Goal: Use online tool/utility

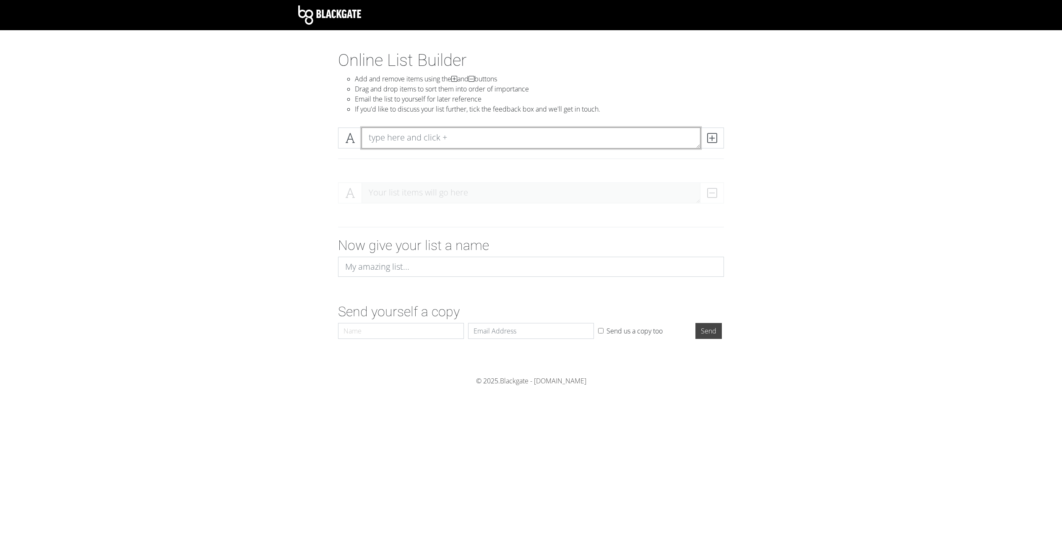
click at [478, 134] on textarea at bounding box center [530, 137] width 339 height 21
type textarea "legacyofthedragonborn.esm"
click at [711, 138] on icon at bounding box center [712, 138] width 10 height 8
click at [465, 138] on textarea at bounding box center [530, 137] width 339 height 21
type textarea "3DNPC.esp"
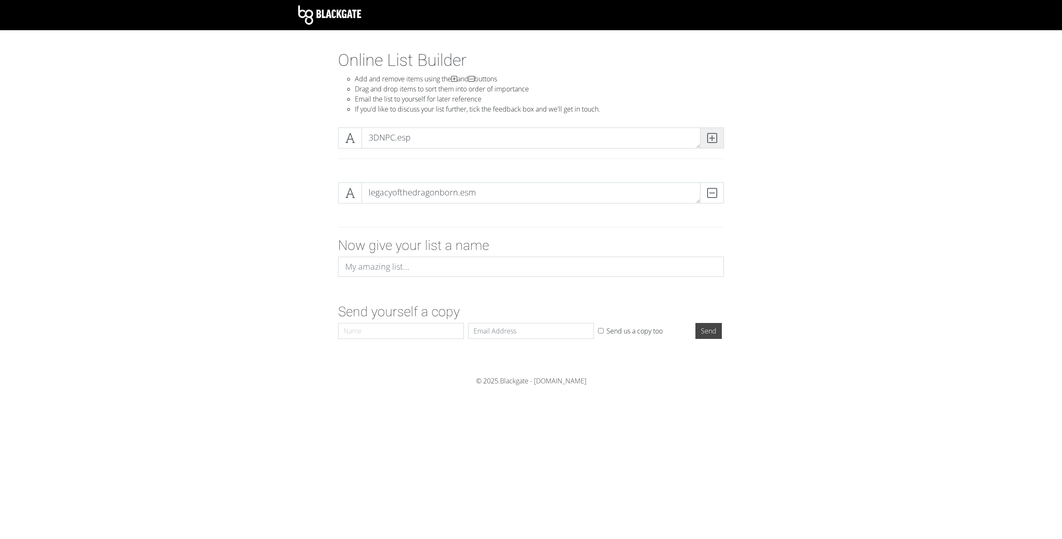
click at [714, 139] on icon at bounding box center [712, 138] width 10 height 8
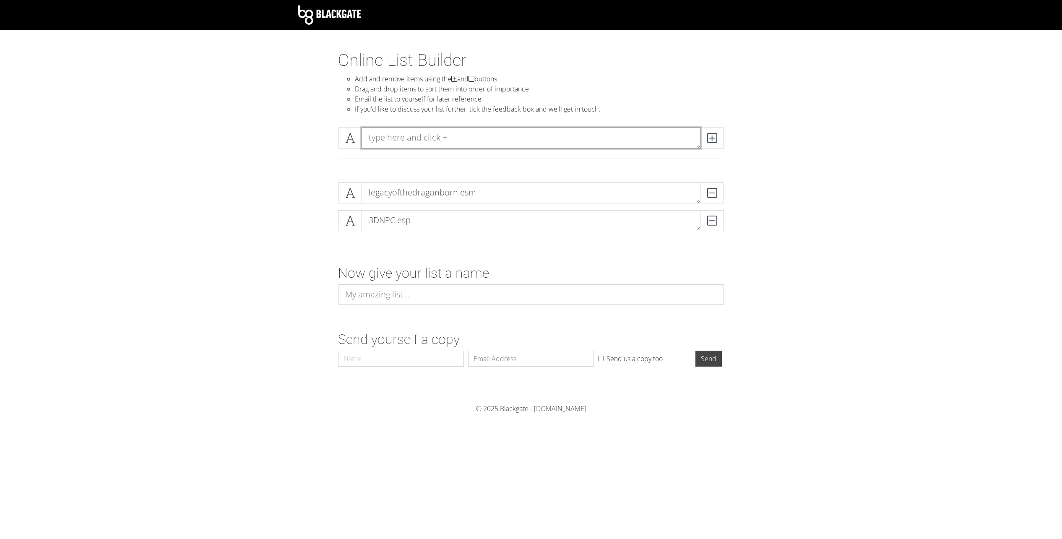
click at [474, 139] on textarea at bounding box center [530, 137] width 339 height 21
type textarea "soundsofskyrimcomplete.esp"
click at [717, 138] on span at bounding box center [712, 137] width 24 height 21
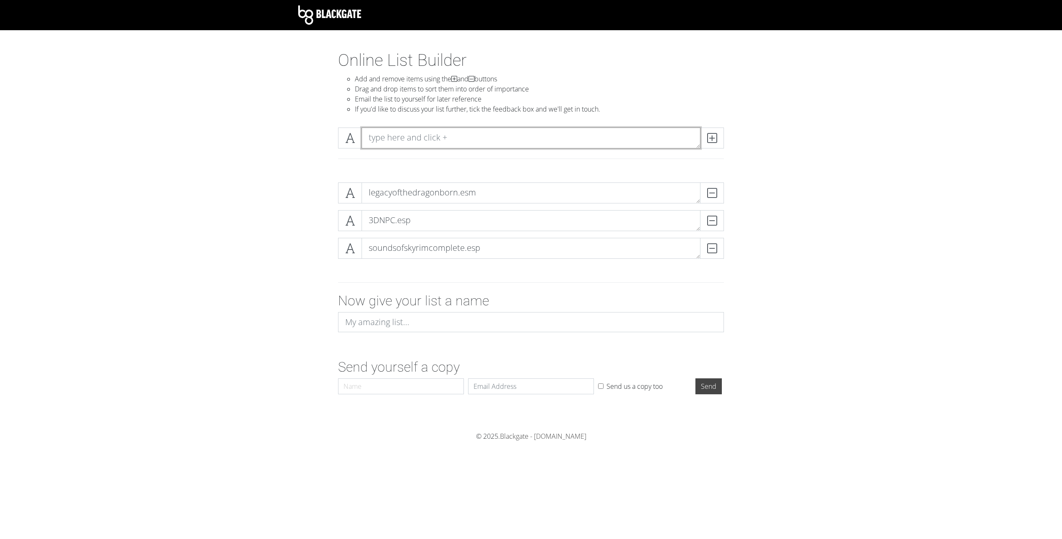
click at [621, 142] on textarea at bounding box center [530, 137] width 339 height 21
type textarea "Ulvenwald.esp"
click at [714, 139] on icon at bounding box center [712, 138] width 10 height 8
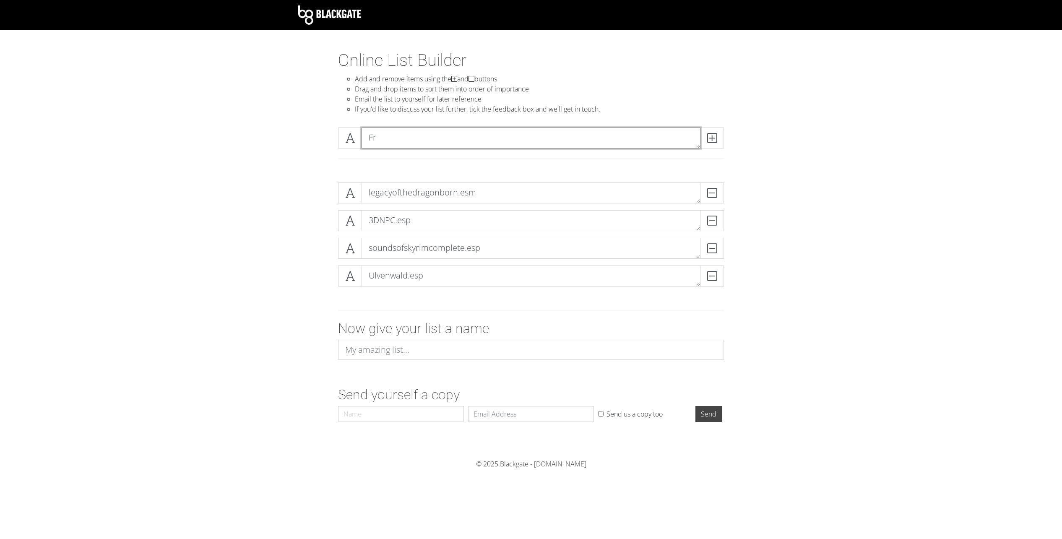
type textarea "F"
type textarea "GrayQuarter959.esp"
click at [711, 139] on icon at bounding box center [712, 138] width 10 height 8
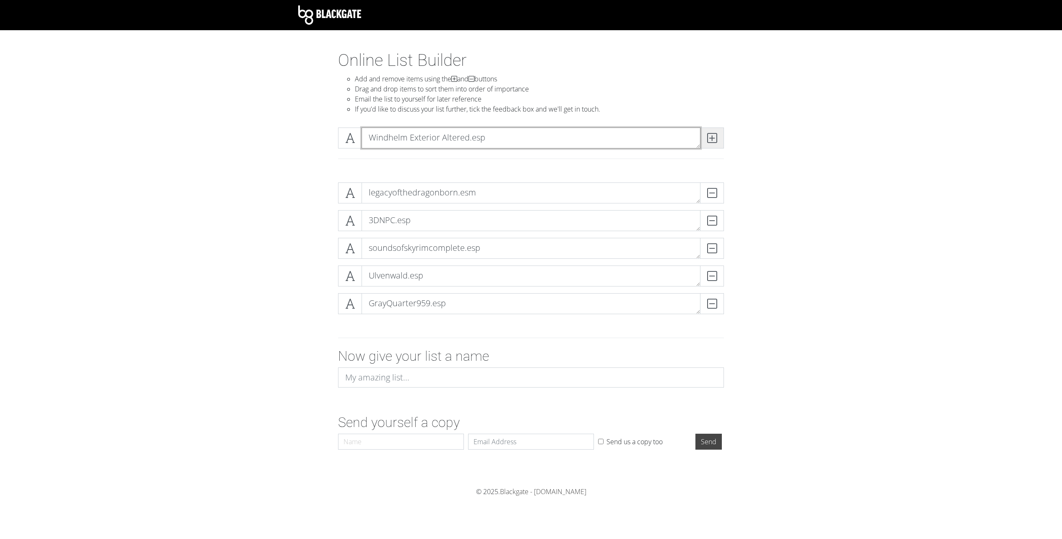
type textarea "Windhelm Exterior Altered.esp"
click at [713, 138] on icon at bounding box center [712, 138] width 10 height 8
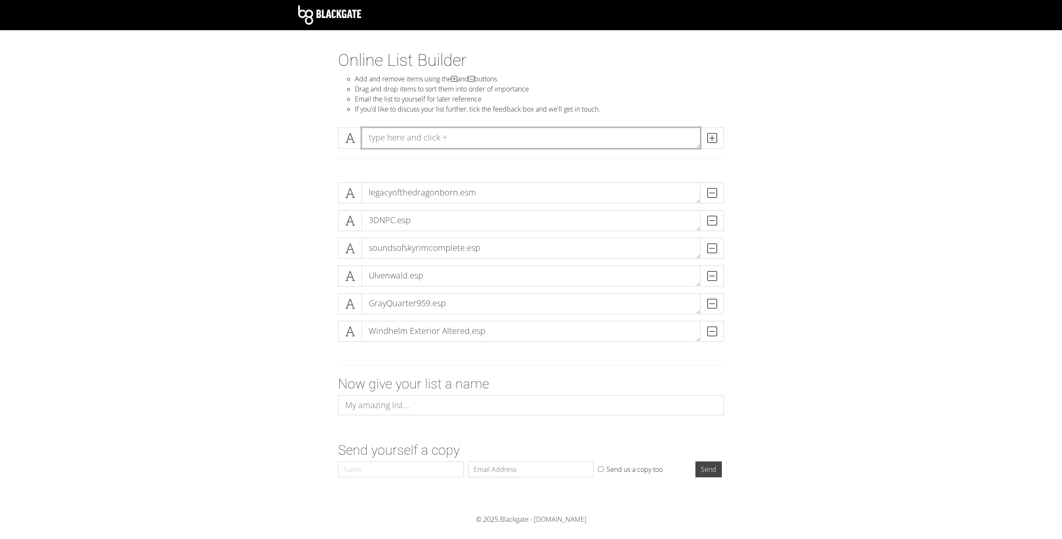
click at [509, 140] on textarea at bounding box center [530, 137] width 339 height 21
type textarea "windhelmSSE.esp"
click at [719, 138] on span at bounding box center [712, 137] width 24 height 21
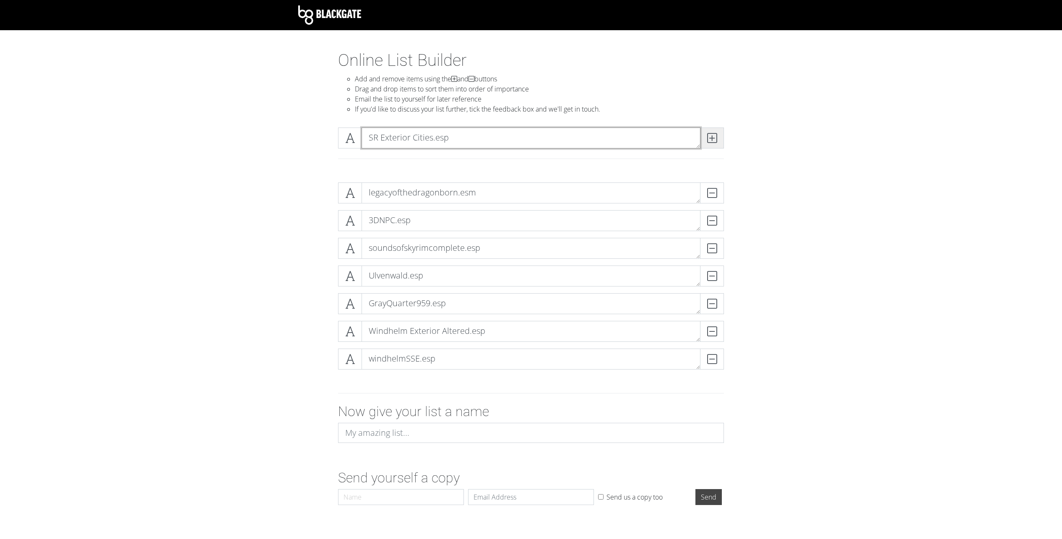
type textarea "SR Exterior Cities.esp"
click at [713, 140] on icon at bounding box center [712, 138] width 10 height 8
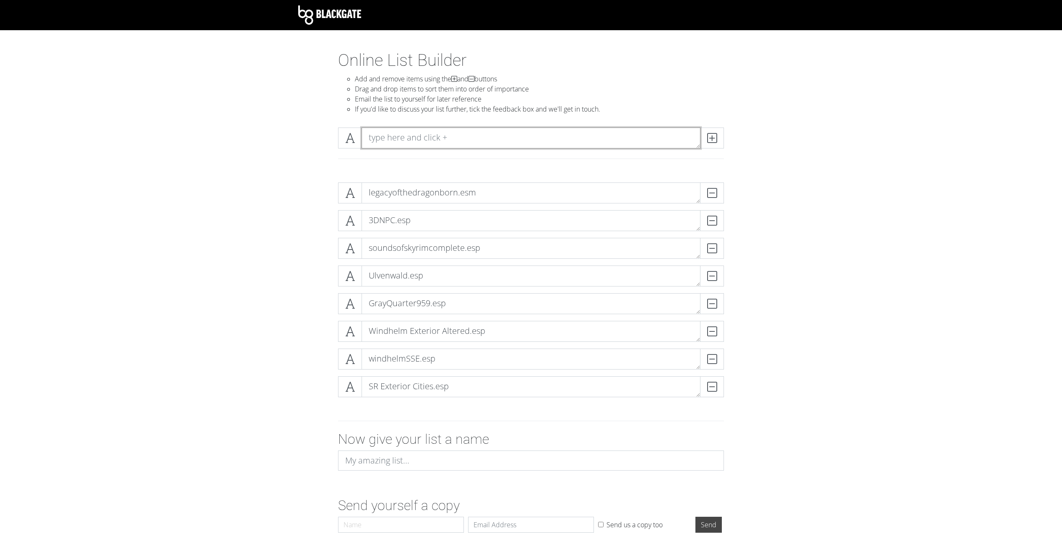
click at [537, 140] on textarea at bounding box center [530, 137] width 339 height 21
type textarea "JK's Windhelm's Outskirts.esp"
click at [713, 143] on span at bounding box center [712, 137] width 24 height 21
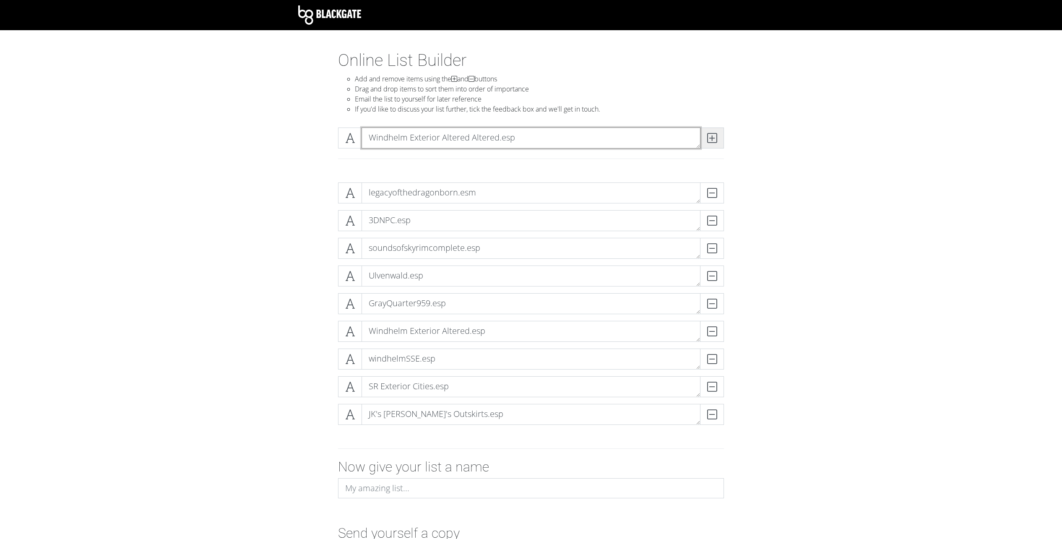
type textarea "Windhelm Exterior Altered Altered.esp"
click at [714, 135] on icon at bounding box center [712, 138] width 10 height 8
click at [526, 141] on textarea at bounding box center [530, 137] width 339 height 21
type textarea "Windhelm Bridge Revived - Capital Windhelm Expansion.esp"
click at [711, 140] on icon at bounding box center [712, 138] width 10 height 8
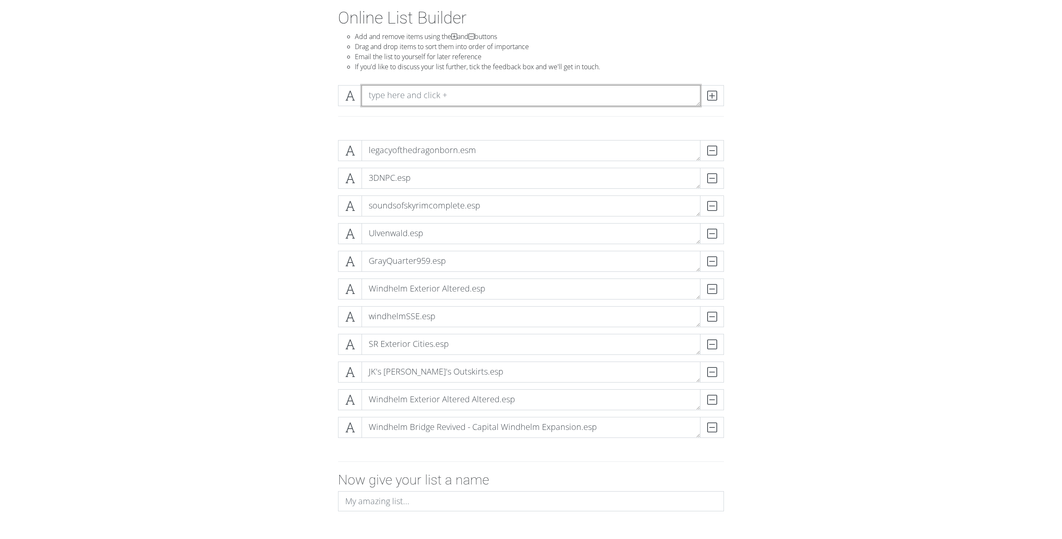
scroll to position [43, 0]
type textarea "JKs Windhelm Outskirts - Windhelm Exterior Altered Patch.esp"
click at [714, 96] on icon at bounding box center [712, 95] width 10 height 8
type textarea "JKs Windhelm Outskirts - Capital Windhelm patch.esp"
click at [717, 95] on span at bounding box center [712, 95] width 24 height 21
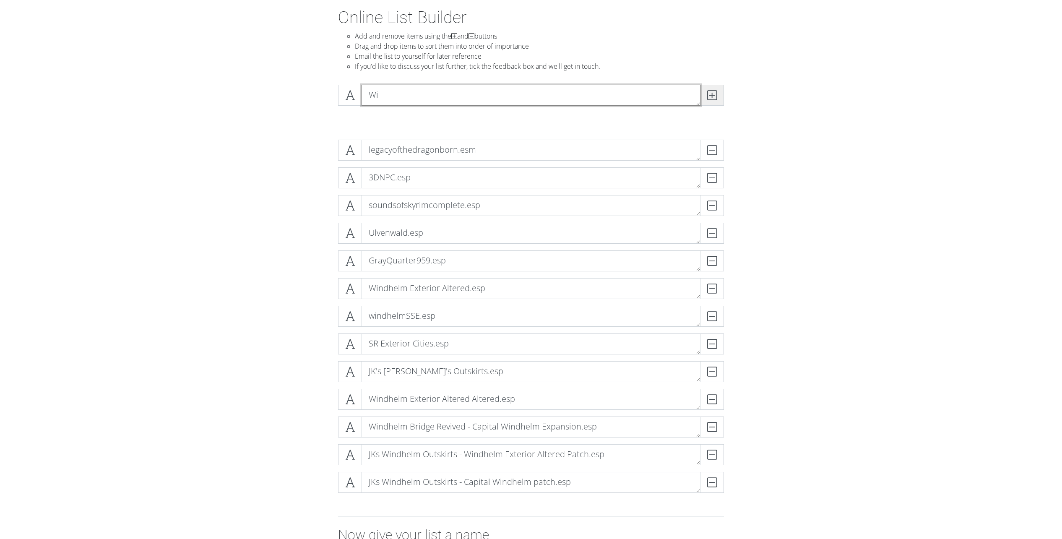
type textarea "W"
click at [423, 95] on textarea "JKs Windhelm Exterior Altered" at bounding box center [530, 95] width 339 height 21
click at [594, 98] on textarea "JKs Windhelm Outskirts - Windhelm Exterior Altered" at bounding box center [530, 95] width 339 height 21
type textarea "JKs Windhelm Outskirts - Windhelm Exterior Altered Altered patch.esp"
click at [719, 91] on span at bounding box center [712, 95] width 24 height 21
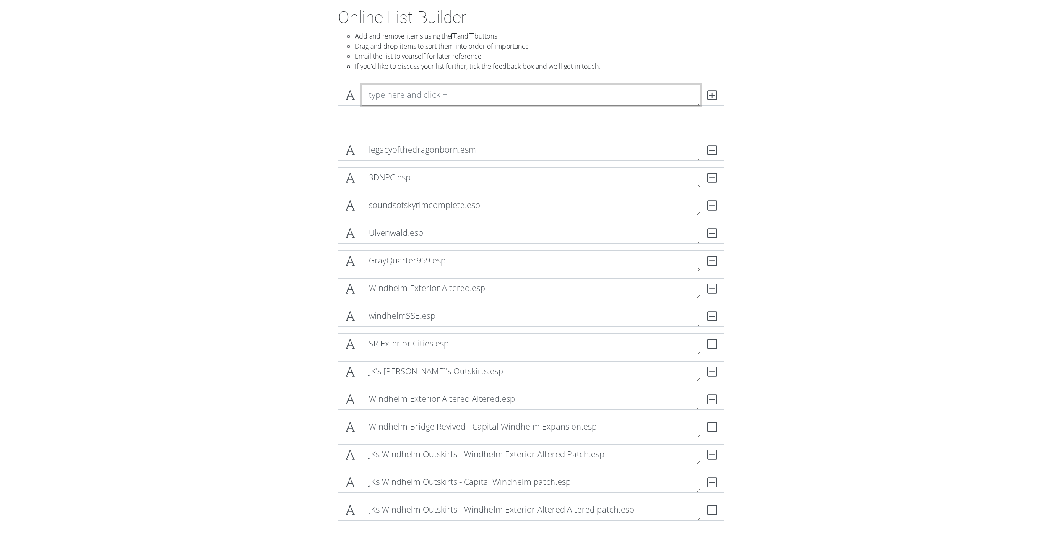
click at [504, 94] on textarea at bounding box center [530, 95] width 339 height 21
type textarea "notice board.esp"
click at [707, 97] on icon at bounding box center [712, 95] width 10 height 8
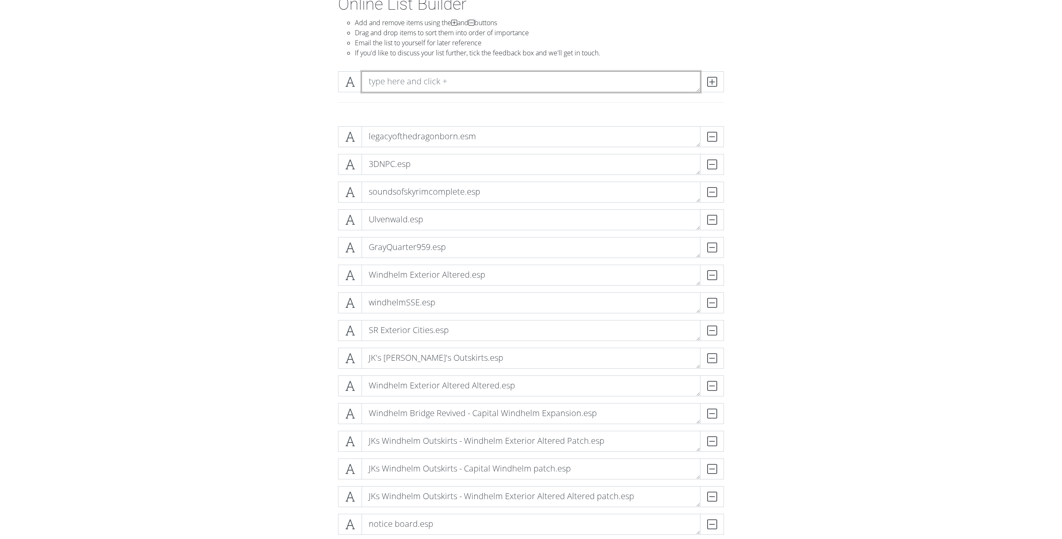
scroll to position [0, 0]
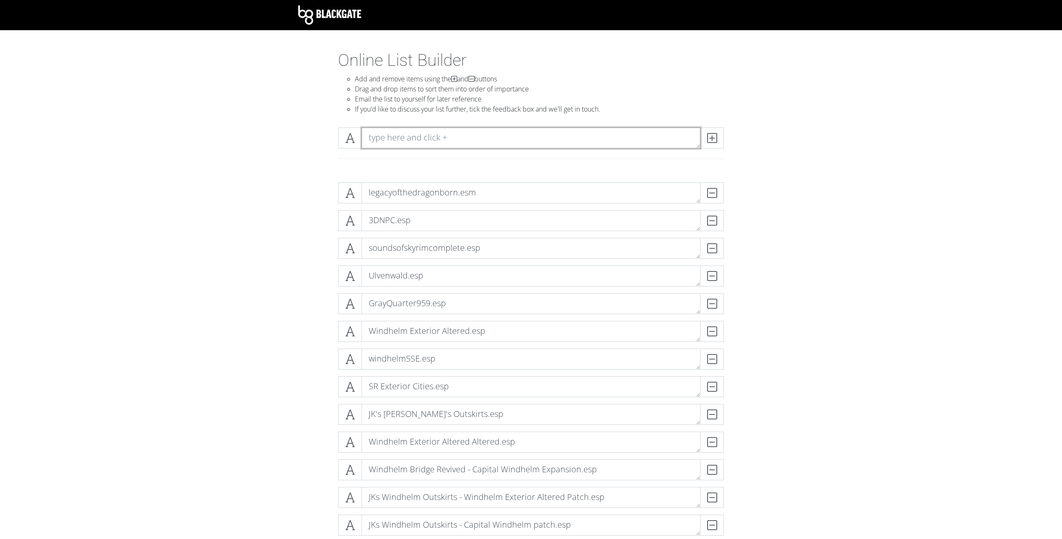
click at [413, 136] on textarea at bounding box center [530, 137] width 339 height 21
type textarea "JKs Windhelm Outskirts - 3DNPC patch.esp"
click at [715, 138] on icon at bounding box center [712, 138] width 10 height 8
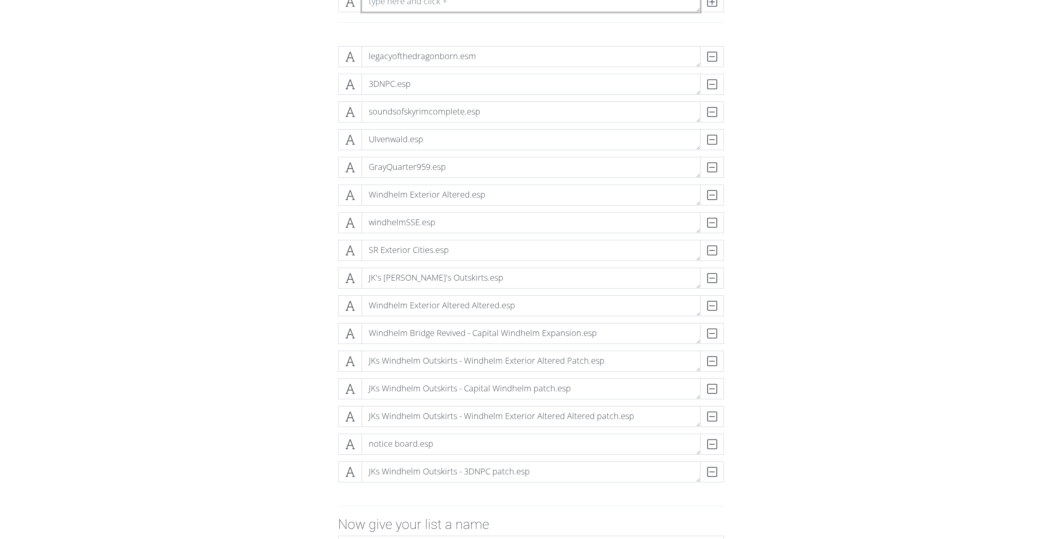
scroll to position [43, 0]
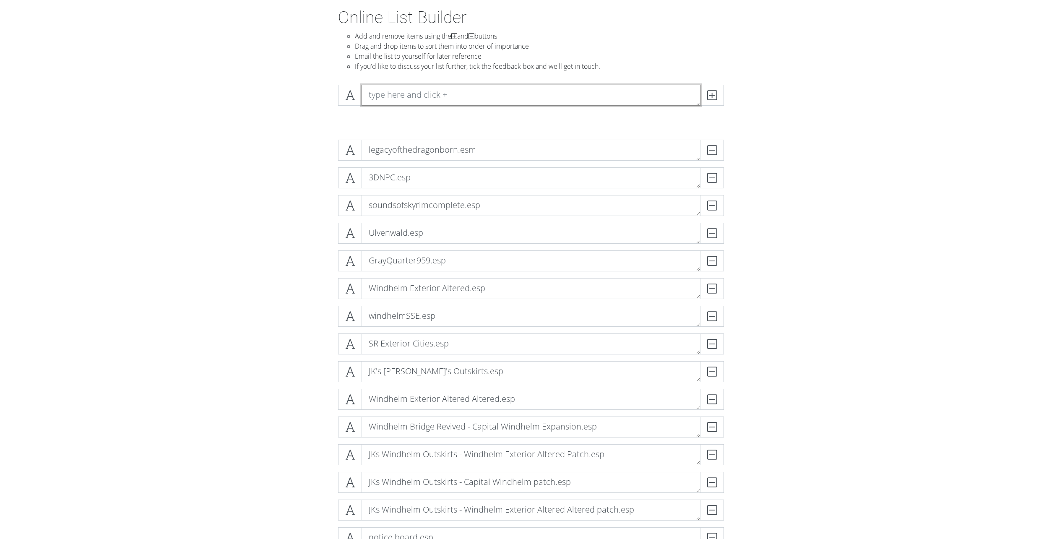
click at [428, 101] on textarea at bounding box center [530, 95] width 339 height 21
type textarea "Windhelm Overhauls Compatability Patch.esp"
click at [714, 94] on icon at bounding box center [712, 95] width 10 height 8
click at [506, 97] on textarea at bounding box center [530, 95] width 339 height 21
type textarea "SREX AIO - JK's Skyrim Patch.esp"
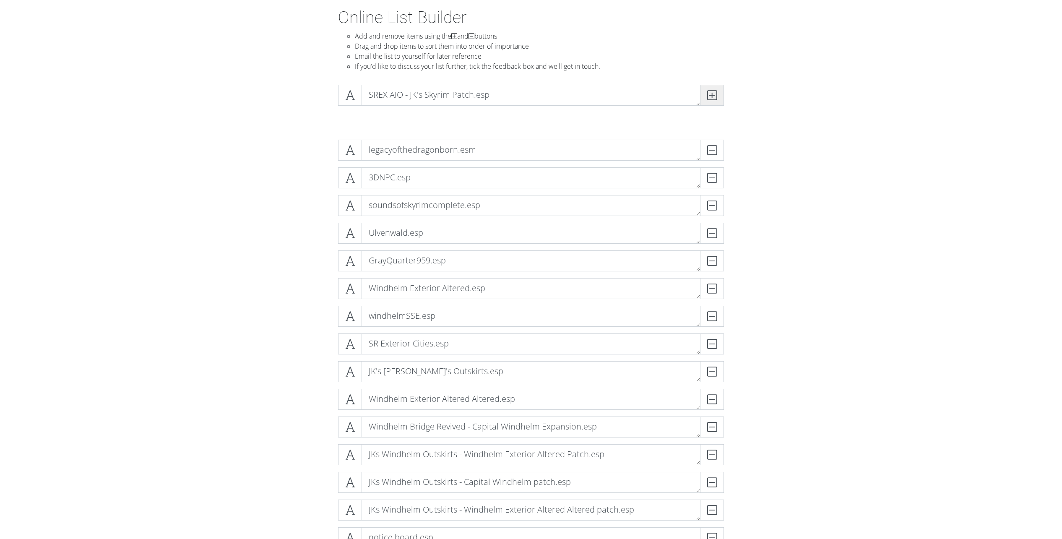
click at [714, 96] on icon at bounding box center [712, 95] width 10 height 8
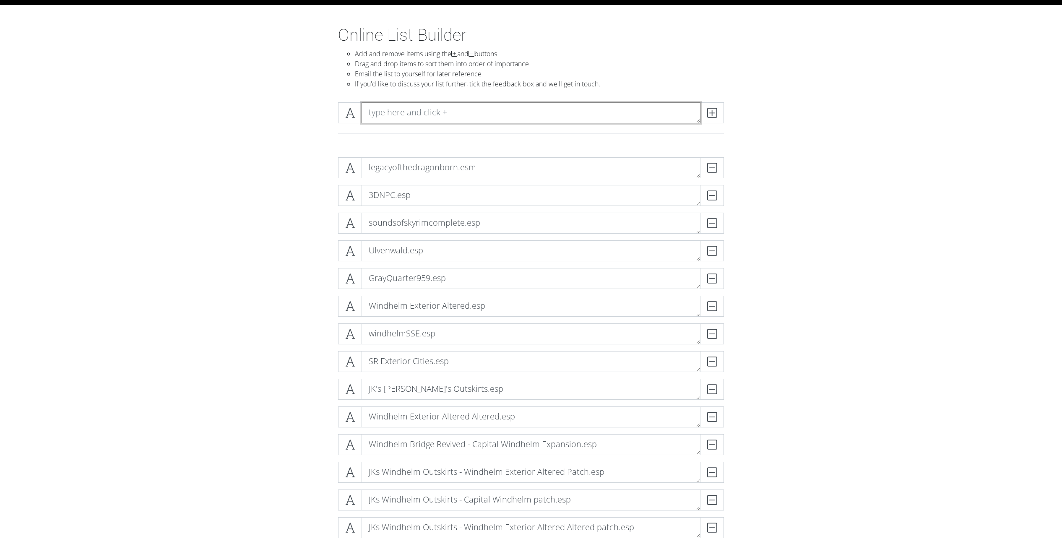
scroll to position [0, 0]
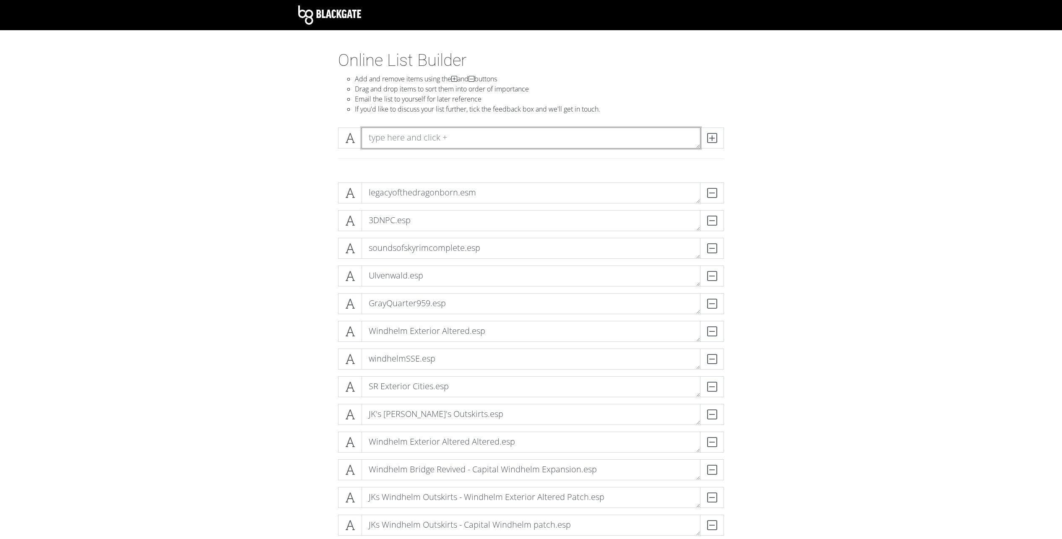
click at [460, 134] on textarea at bounding box center [530, 137] width 339 height 21
type textarea "SREX AIO - Capital Windhelm Expansion Patch.esp"
click at [721, 138] on span at bounding box center [712, 137] width 24 height 21
click at [556, 145] on textarea at bounding box center [530, 137] width 339 height 21
click at [541, 141] on textarea "Jimbo's Windhe" at bounding box center [530, 137] width 339 height 21
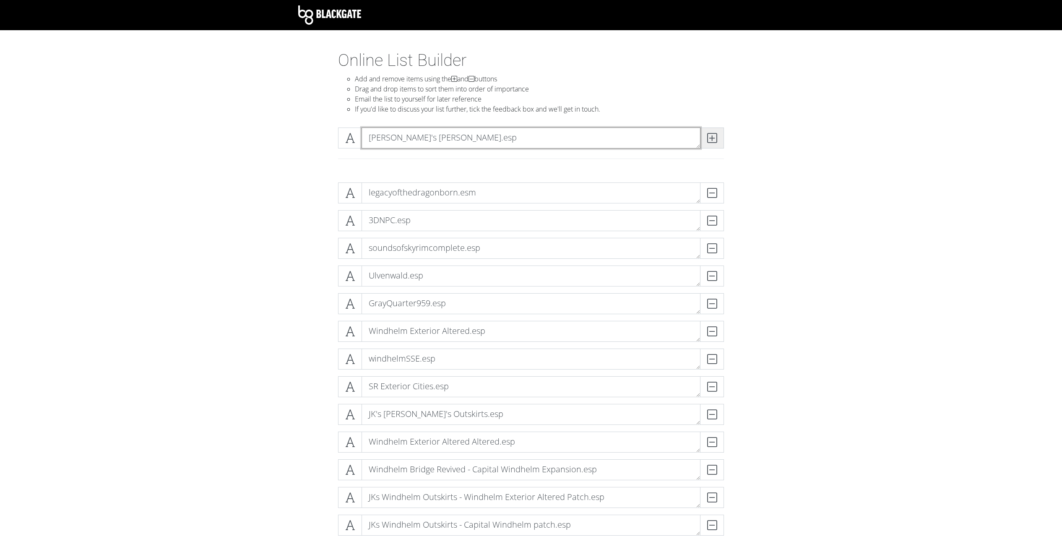
type textarea "Jimbo's Windhelm Patch.esp"
click at [709, 137] on icon at bounding box center [712, 138] width 10 height 8
type textarea "U"
type textarea "unofficial skyrim special edition patch.essp"
click at [712, 138] on icon at bounding box center [712, 138] width 10 height 8
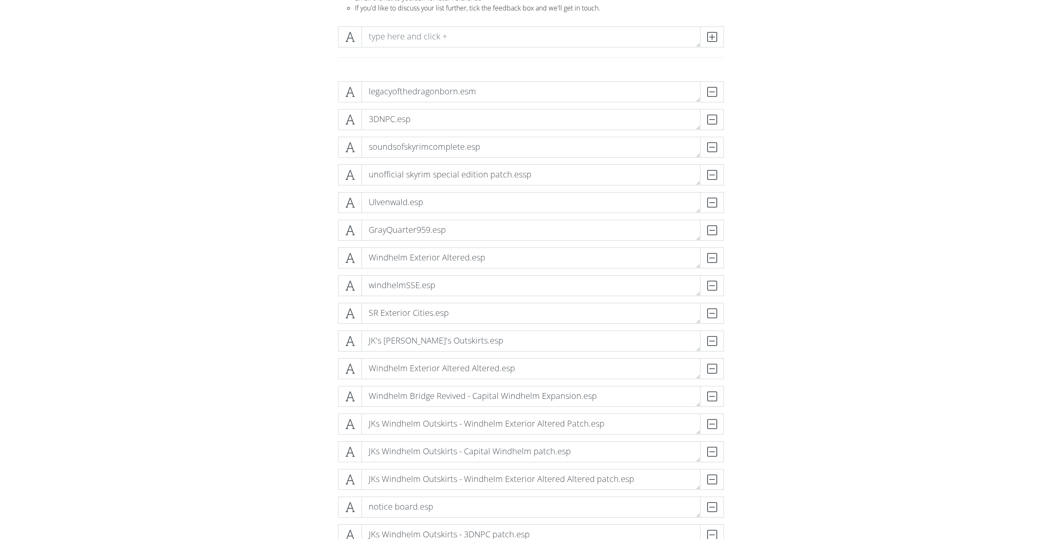
scroll to position [72, 0]
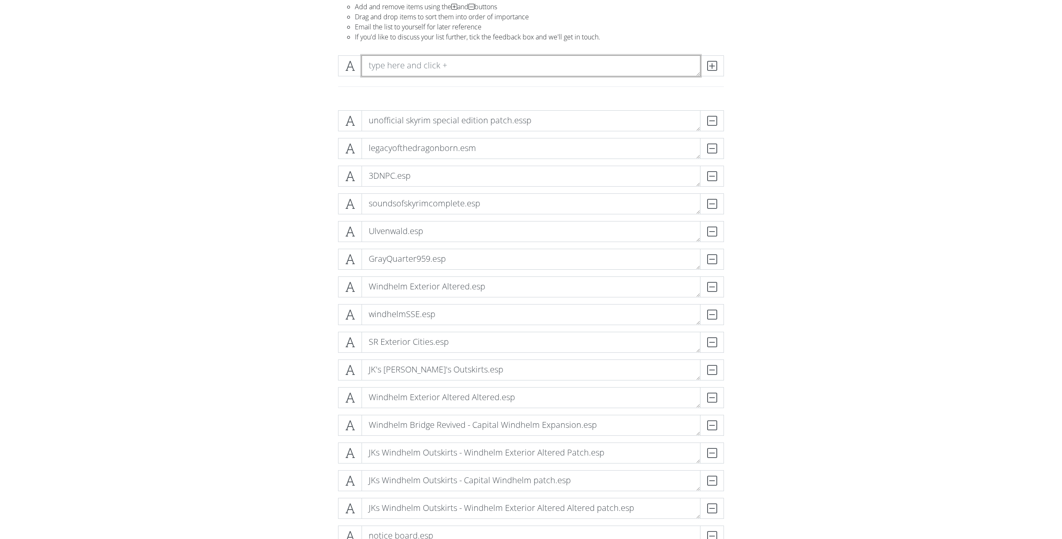
click at [421, 67] on textarea at bounding box center [530, 65] width 339 height 21
type textarea "SR AIO - Cutting Room Floor Patch.esp"
click at [718, 62] on span at bounding box center [712, 65] width 24 height 21
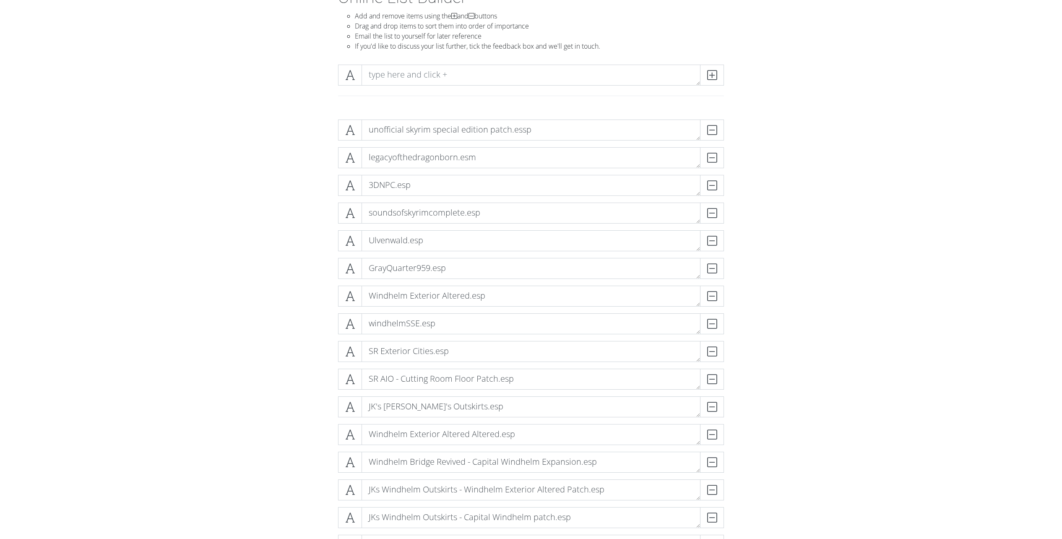
scroll to position [0, 0]
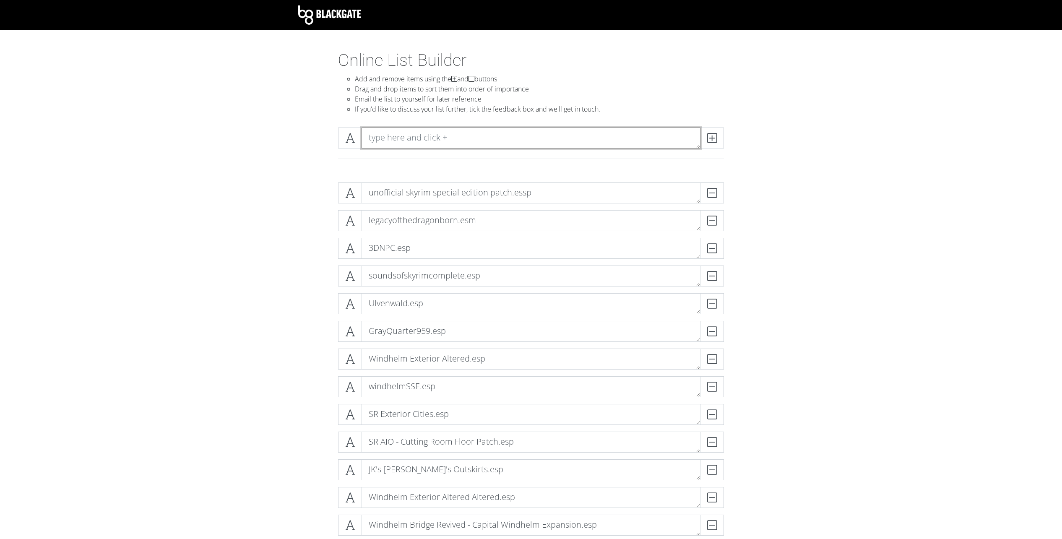
click at [413, 136] on textarea at bounding box center [530, 137] width 339 height 21
type textarea "R"
type textarea "SREX AIO - USSEEP Patch.esp"
click at [712, 141] on icon at bounding box center [712, 138] width 10 height 8
click at [410, 139] on textarea at bounding box center [530, 137] width 339 height 21
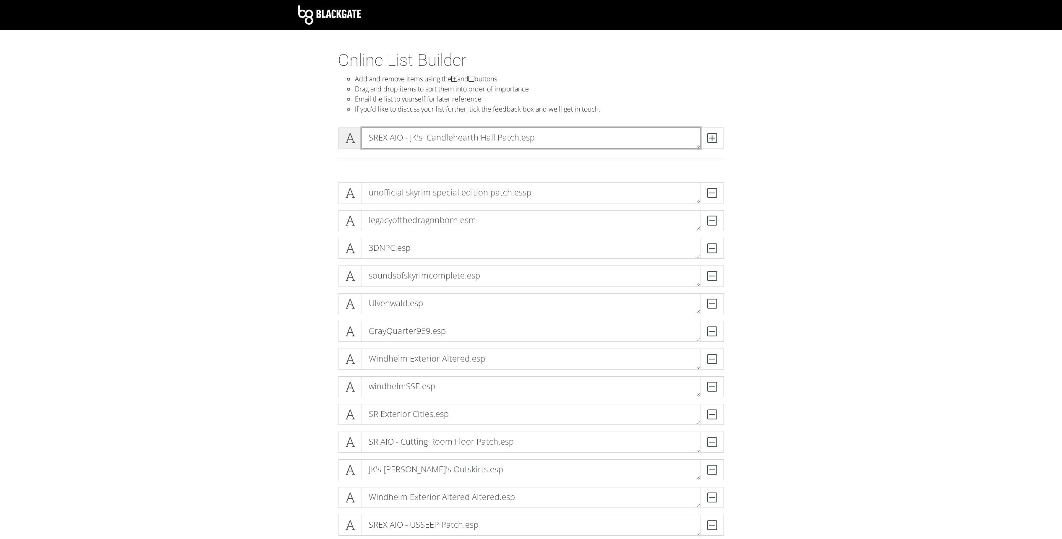
type textarea "SREX AIO - JK's Candlehearth Hall Patch.esp"
drag, startPoint x: 348, startPoint y: 137, endPoint x: 285, endPoint y: 333, distance: 206.6
click at [273, 365] on section "Online List Builder Add and remove items using the and buttons Drag and drop it…" at bounding box center [531, 517] width 1062 height 935
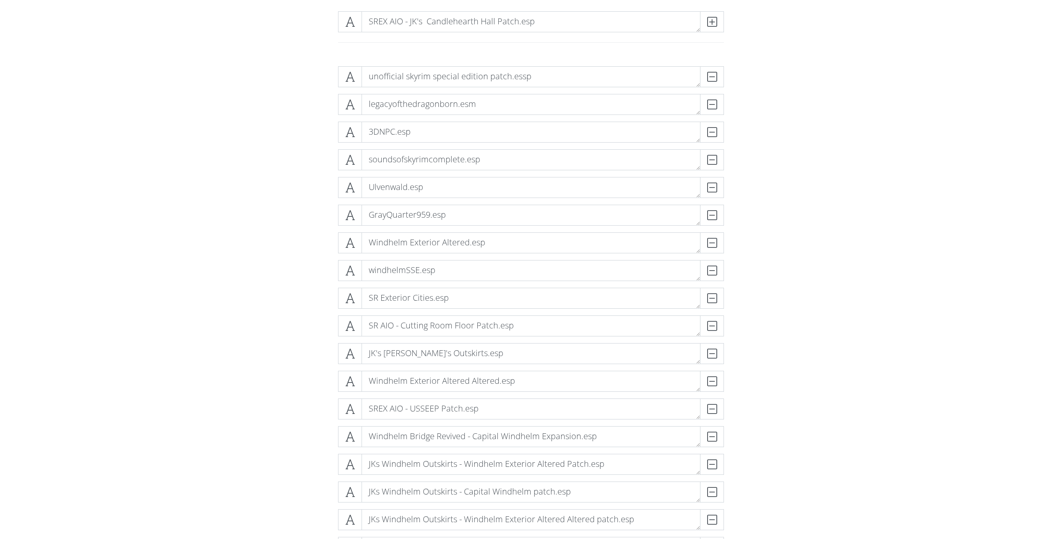
scroll to position [128, 0]
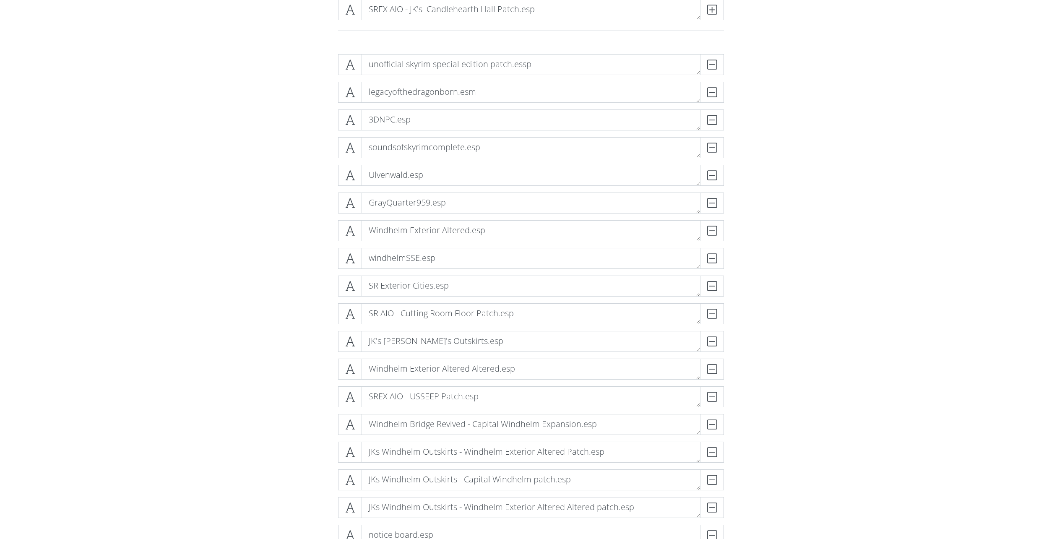
drag, startPoint x: 353, startPoint y: 7, endPoint x: 283, endPoint y: 182, distance: 188.6
click at [279, 209] on section "Online List Builder Add and remove items using the and buttons Drag and drop it…" at bounding box center [531, 389] width 1062 height 935
click at [714, 8] on icon at bounding box center [712, 9] width 10 height 8
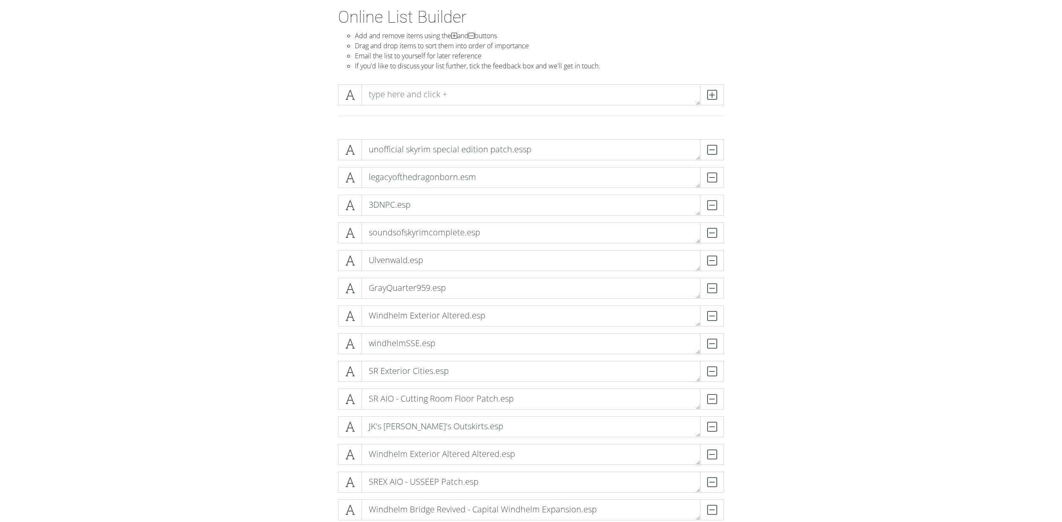
scroll to position [35, 0]
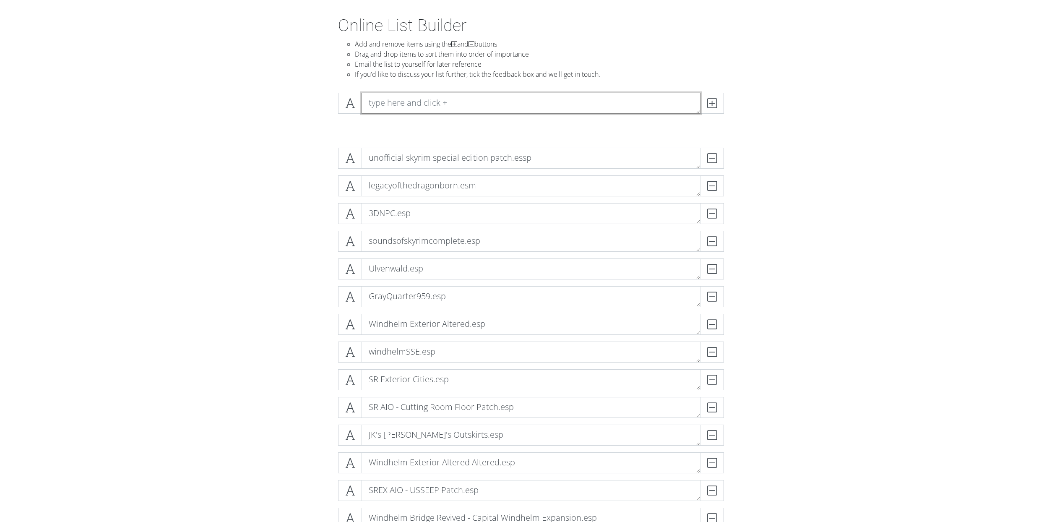
click at [477, 106] on textarea at bounding box center [530, 103] width 339 height 21
type textarea "SREX AIO - Ulvenwald Patch.esp"
click at [718, 105] on span at bounding box center [712, 103] width 24 height 21
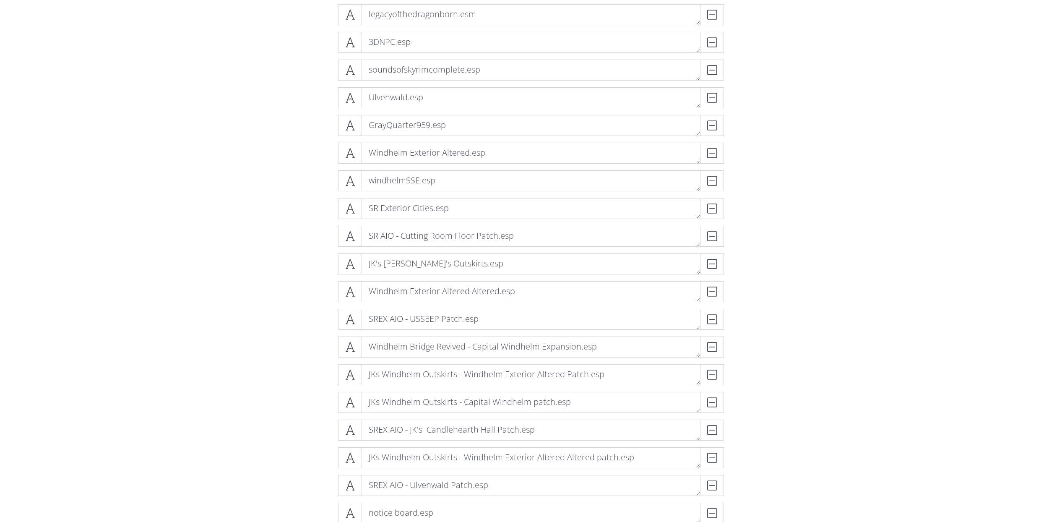
scroll to position [0, 0]
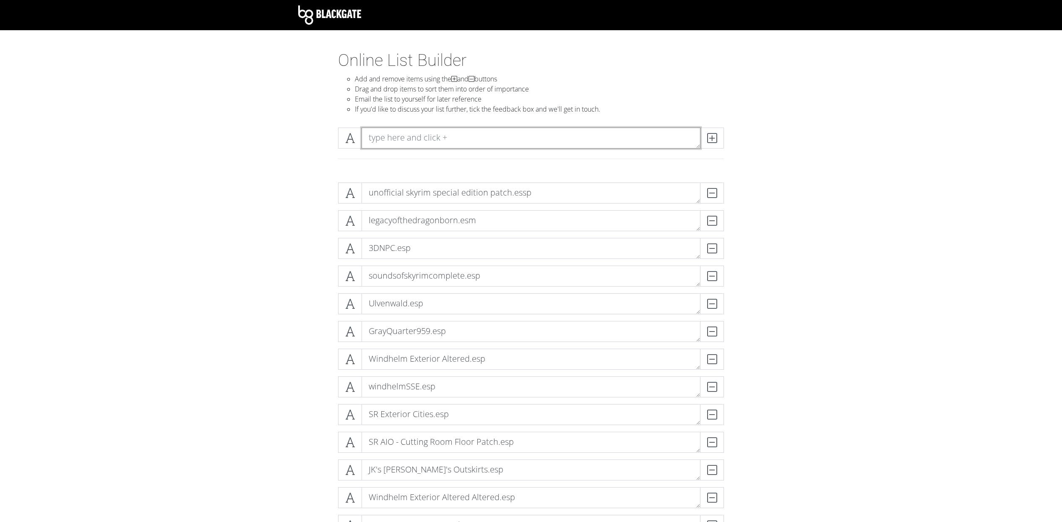
click at [410, 130] on textarea at bounding box center [530, 137] width 339 height 21
type textarea "SREX - GDOS Patch.esp"
click at [714, 140] on icon at bounding box center [712, 138] width 10 height 8
click at [402, 140] on textarea at bounding box center [530, 137] width 339 height 21
type textarea "SREX AIO - Glorious Doors Of Skyrim Patch.esp"
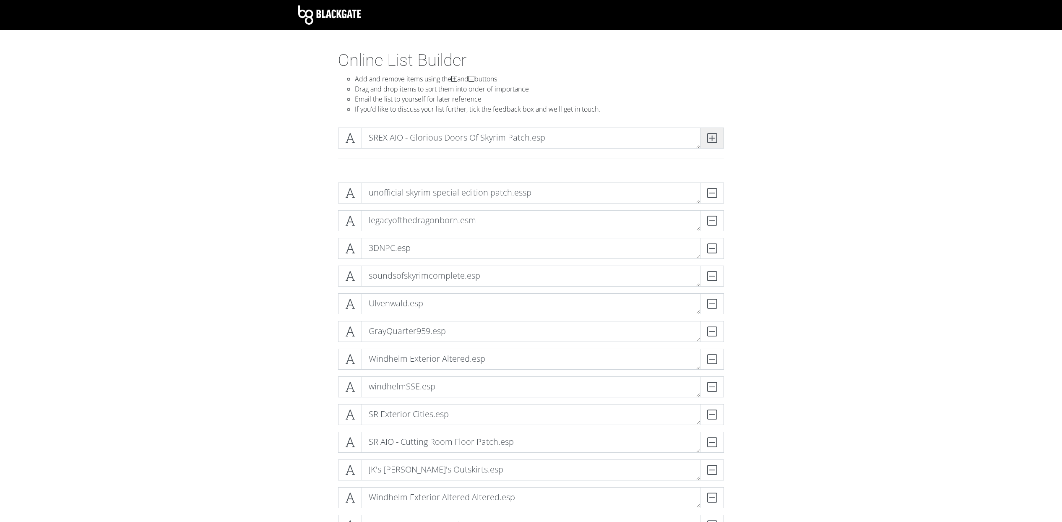
click at [712, 138] on icon at bounding box center [712, 138] width 10 height 8
click at [491, 138] on textarea at bounding box center [530, 137] width 339 height 21
type textarea "SREX AIO - Embers XD Patch.esp"
click at [717, 140] on span at bounding box center [712, 137] width 24 height 21
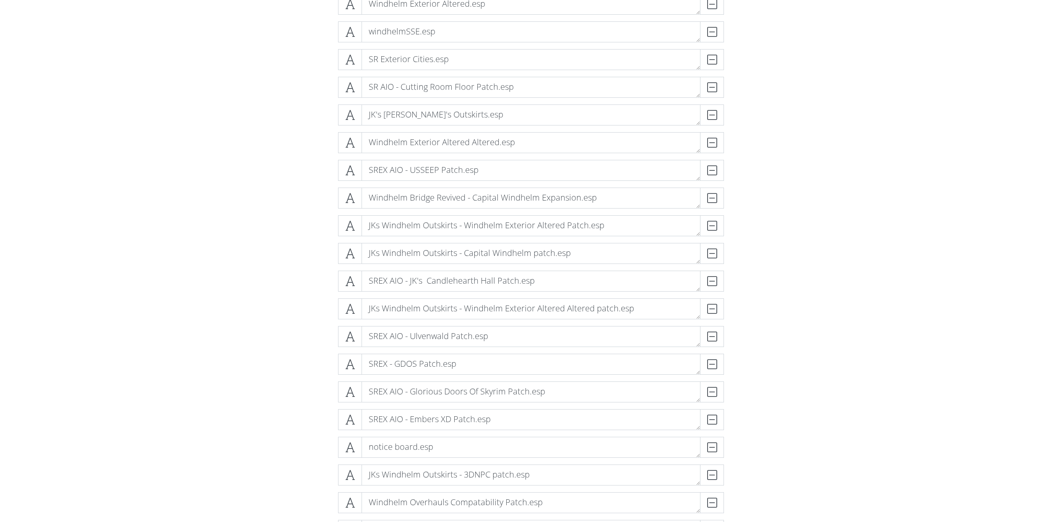
scroll to position [55, 0]
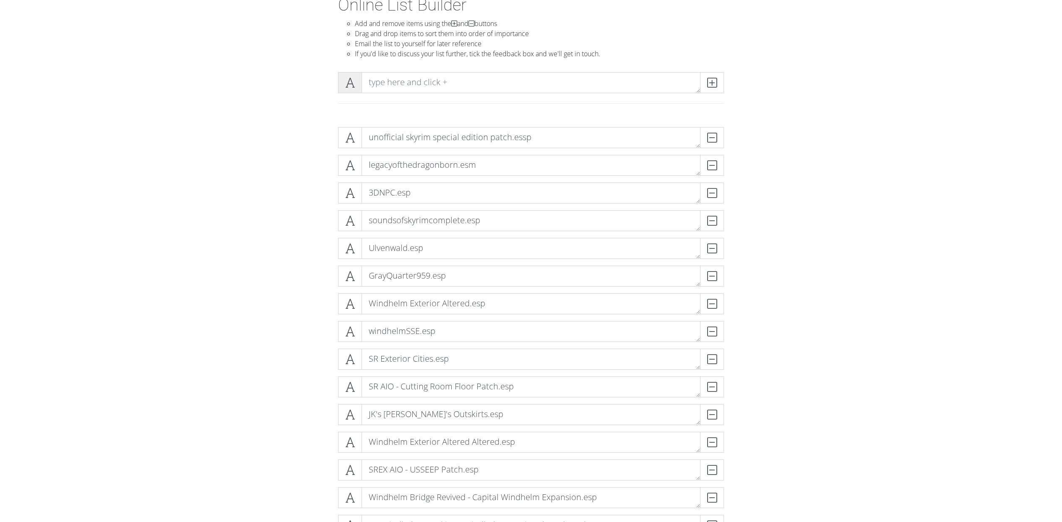
click at [351, 80] on icon at bounding box center [350, 82] width 10 height 8
click at [345, 82] on span at bounding box center [350, 82] width 24 height 21
click at [396, 88] on textarea at bounding box center [530, 82] width 339 height 21
type textarea "Windhelm Bridge Overhaul.esp"
click at [717, 81] on span at bounding box center [712, 82] width 24 height 21
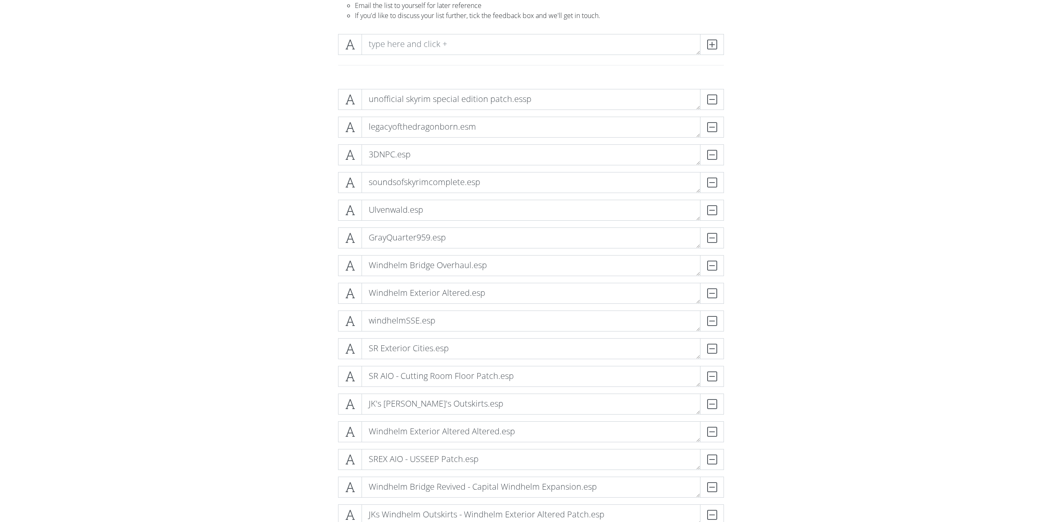
scroll to position [0, 0]
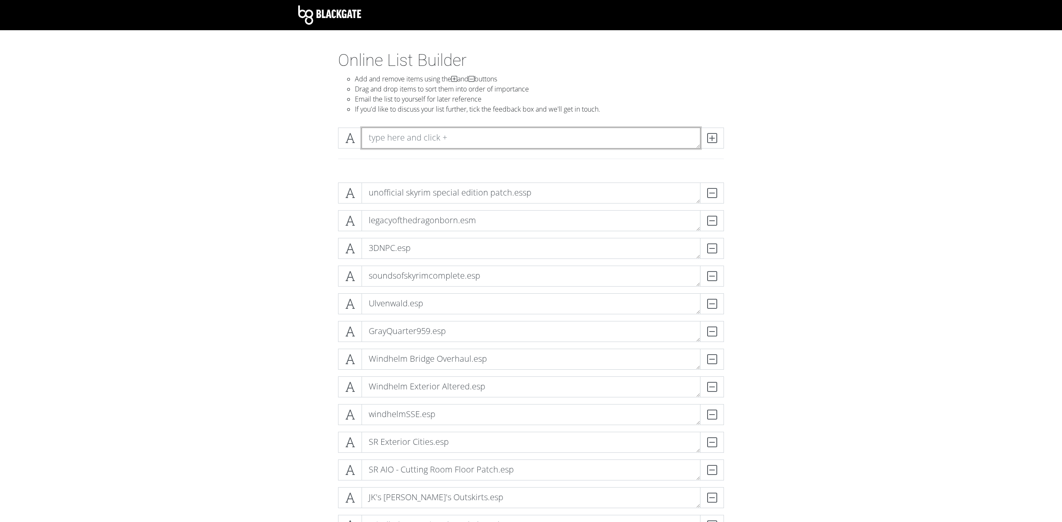
click at [550, 130] on textarea at bounding box center [530, 137] width 339 height 21
type textarea "Windhelm Bridge Revived.esp"
click at [717, 143] on span at bounding box center [712, 137] width 24 height 21
click at [435, 142] on textarea at bounding box center [530, 137] width 339 height 21
type textarea "Windhelm Bridge Revived - Windhelm Bridge Overhaul.esp"
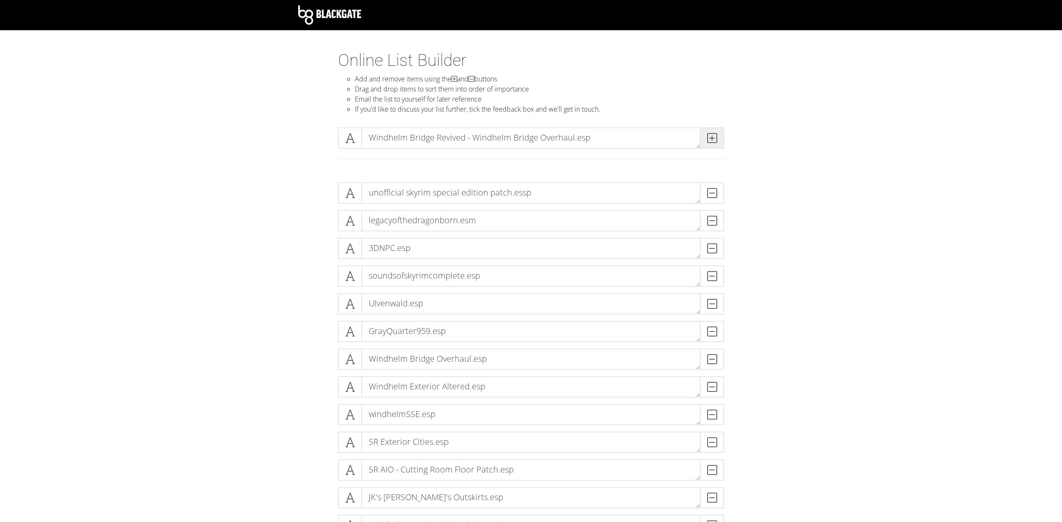
click at [719, 135] on span at bounding box center [712, 137] width 24 height 21
click at [449, 138] on textarea at bounding box center [530, 137] width 339 height 21
type textarea "Windhelm Bridge Revived - WBO and CWE.esp"
click at [713, 136] on icon at bounding box center [712, 138] width 10 height 8
click at [393, 136] on textarea at bounding box center [530, 137] width 339 height 21
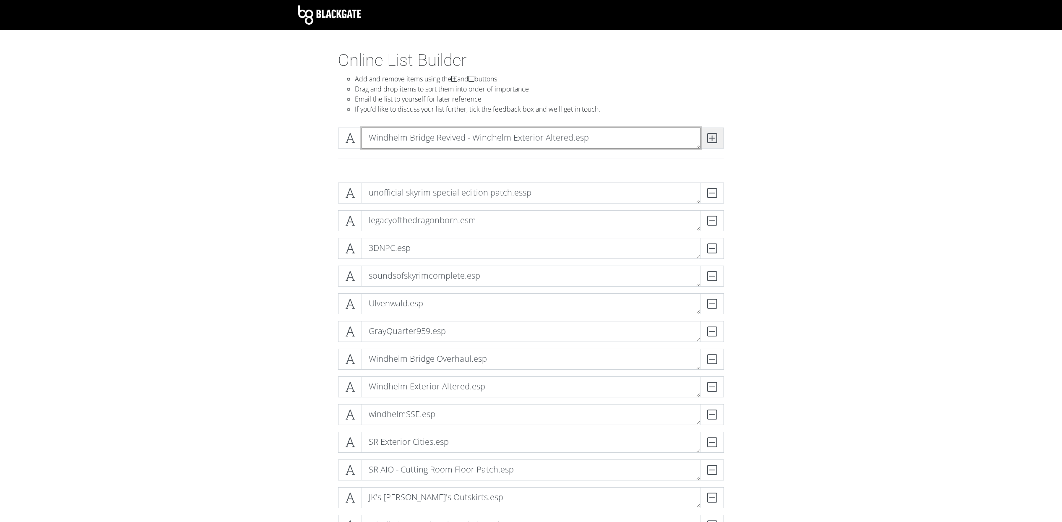
type textarea "Windhelm Bridge Revived - Windhelm Exterior Altered.esp"
click at [717, 138] on span at bounding box center [712, 137] width 24 height 21
click at [442, 133] on textarea at bounding box center [530, 137] width 339 height 21
click at [460, 138] on textarea "SREX AIO - Notice Board.esp" at bounding box center [530, 137] width 339 height 21
type textarea "SREX AIO - Notice Board Patch.esp"
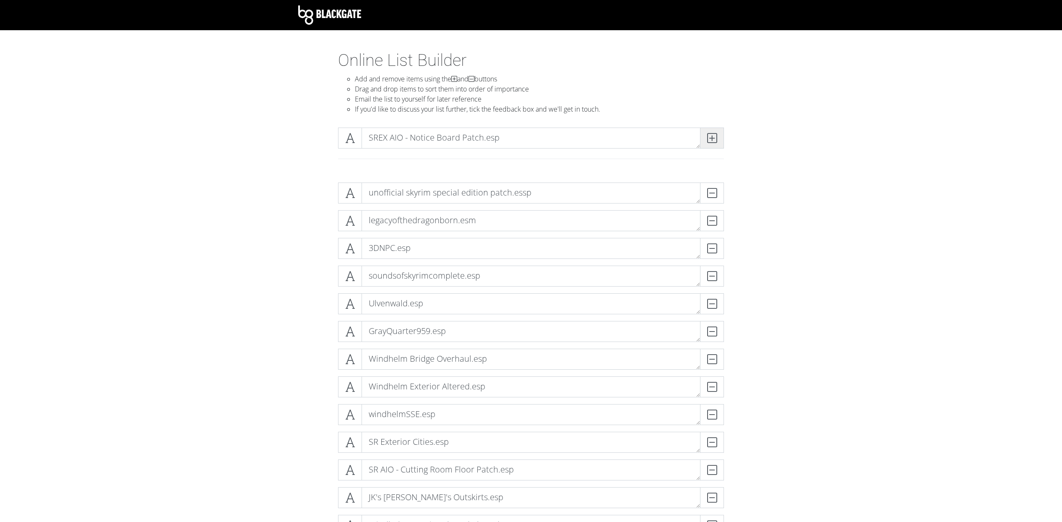
click at [709, 140] on icon at bounding box center [712, 138] width 10 height 8
click at [351, 195] on icon at bounding box center [350, 193] width 10 height 8
click at [352, 195] on icon at bounding box center [350, 193] width 10 height 8
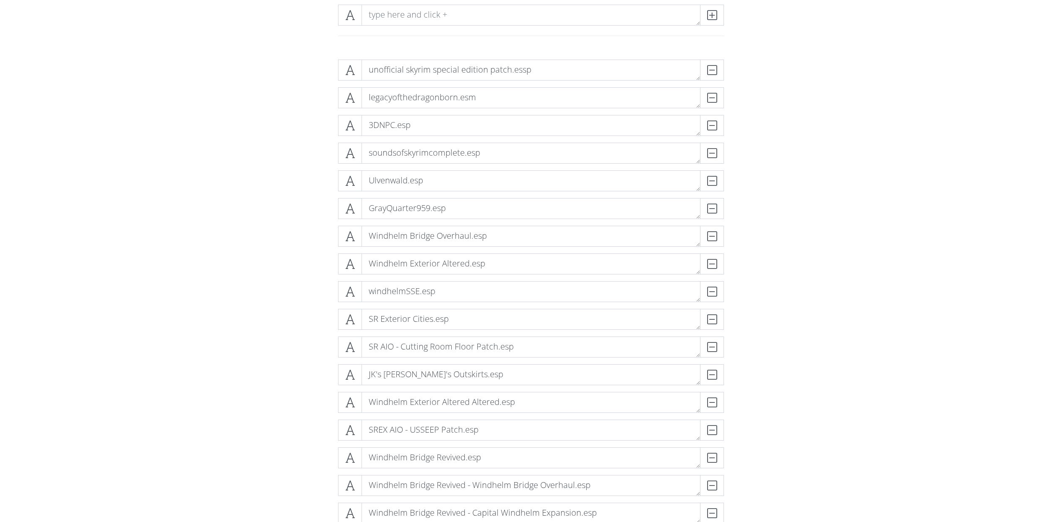
scroll to position [128, 0]
drag, startPoint x: 309, startPoint y: 60, endPoint x: 299, endPoint y: 80, distance: 22.9
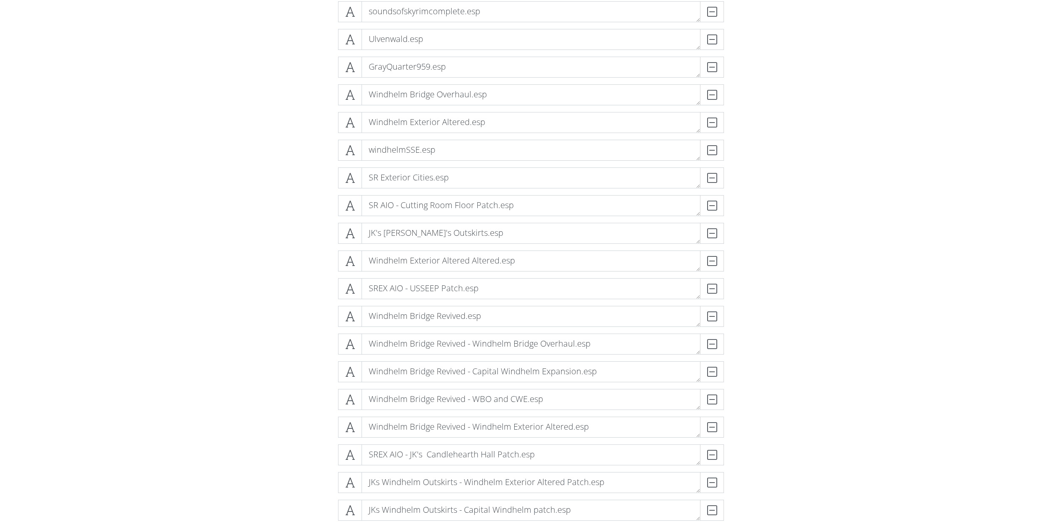
scroll to position [0, 0]
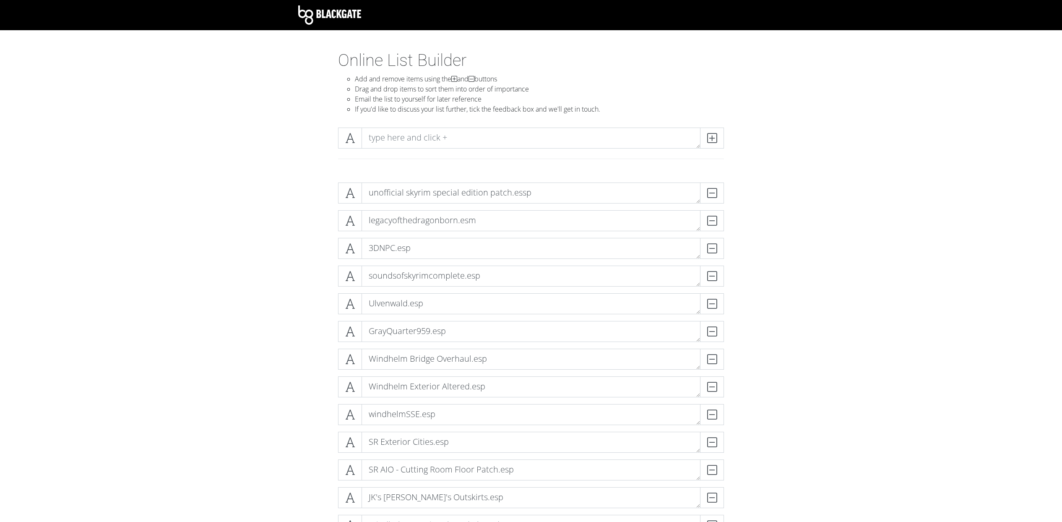
click at [696, 201] on textarea "unofficial skyrim special edition patch.essp" at bounding box center [530, 192] width 339 height 21
click at [423, 380] on textarea "Windhelm Exterior Altered.esp" at bounding box center [530, 386] width 339 height 21
click at [498, 386] on textarea "Windhelm Exterior Altered.esp" at bounding box center [530, 386] width 339 height 21
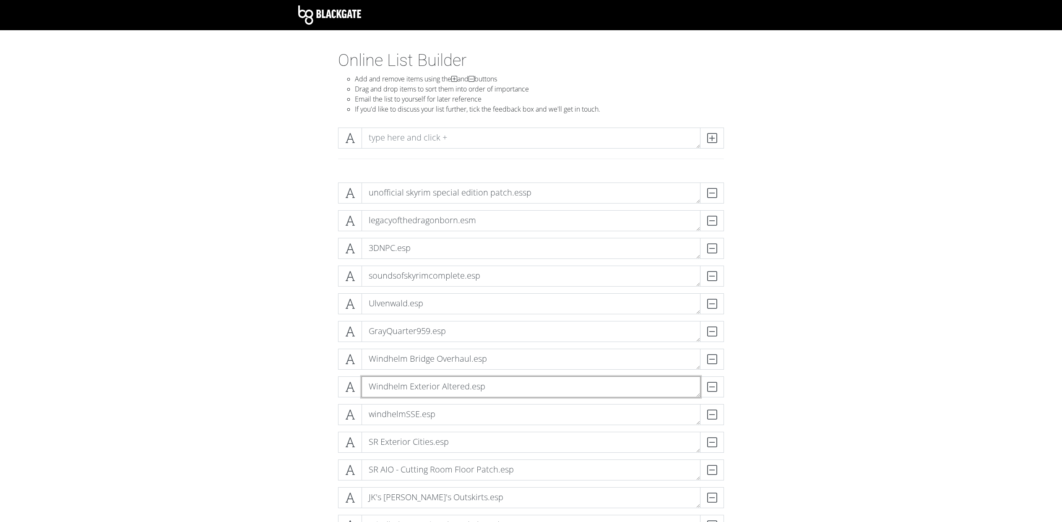
click at [369, 384] on textarea "Windhelm Exterior Altered.esp" at bounding box center [530, 386] width 339 height 21
click at [506, 390] on textarea "Windhelm Exterior Altered.esp" at bounding box center [530, 386] width 339 height 21
click at [435, 386] on textarea "Windhelm Exterior Altered.esp" at bounding box center [530, 386] width 339 height 21
